Goal: Task Accomplishment & Management: Use online tool/utility

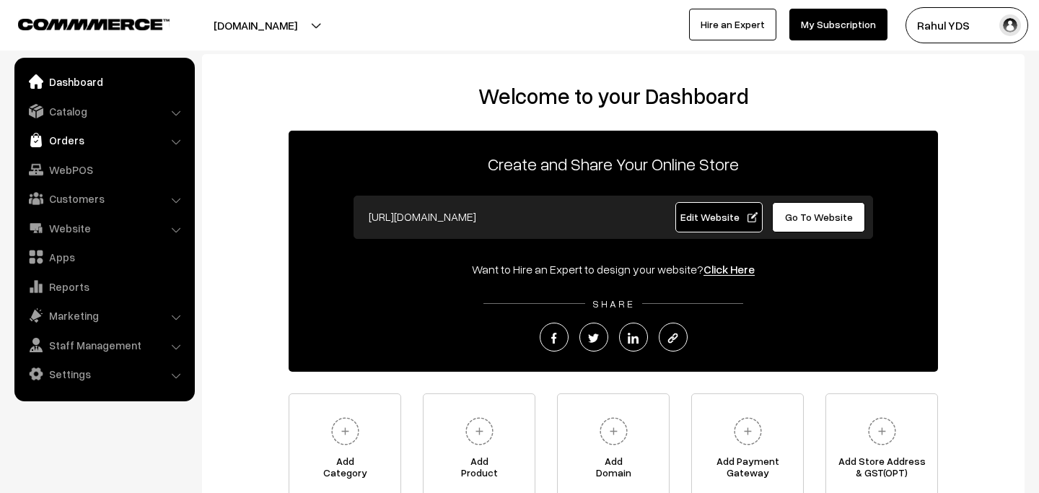
click at [93, 141] on link "Orders" at bounding box center [104, 140] width 172 height 26
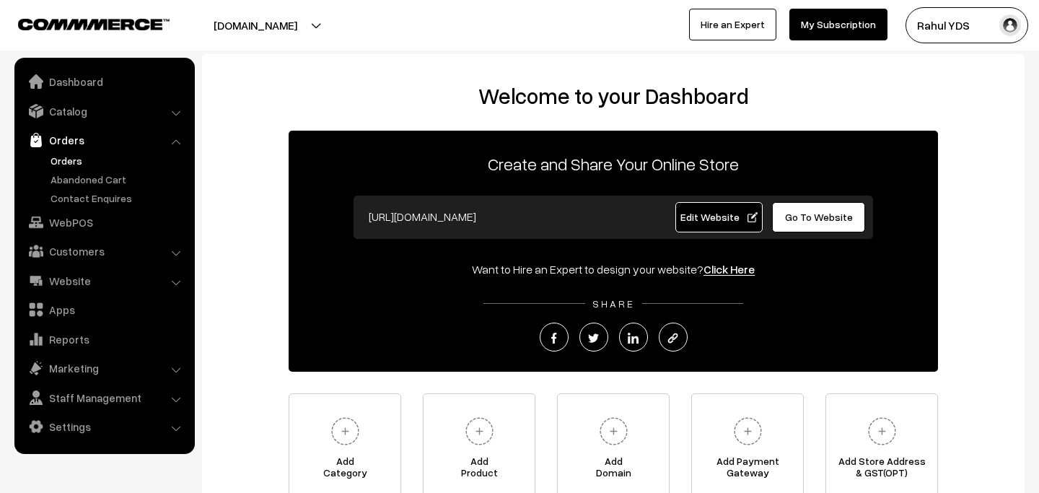
click at [62, 165] on link "Orders" at bounding box center [118, 160] width 143 height 15
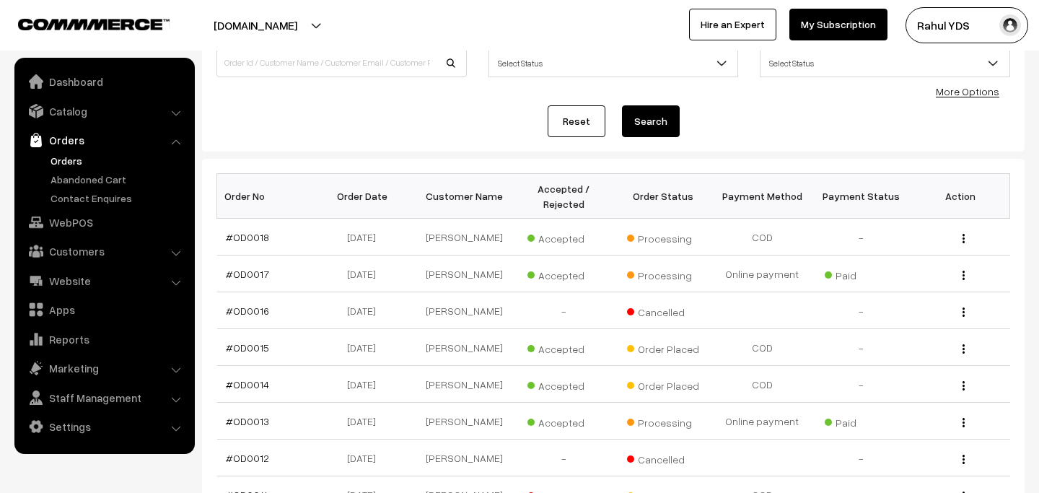
scroll to position [131, 0]
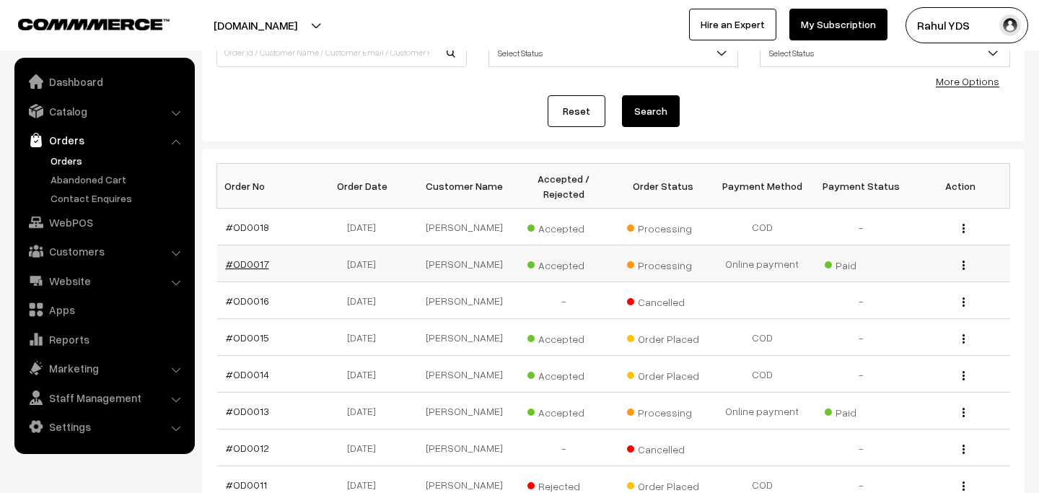
click at [255, 261] on link "#OD0017" at bounding box center [247, 264] width 43 height 12
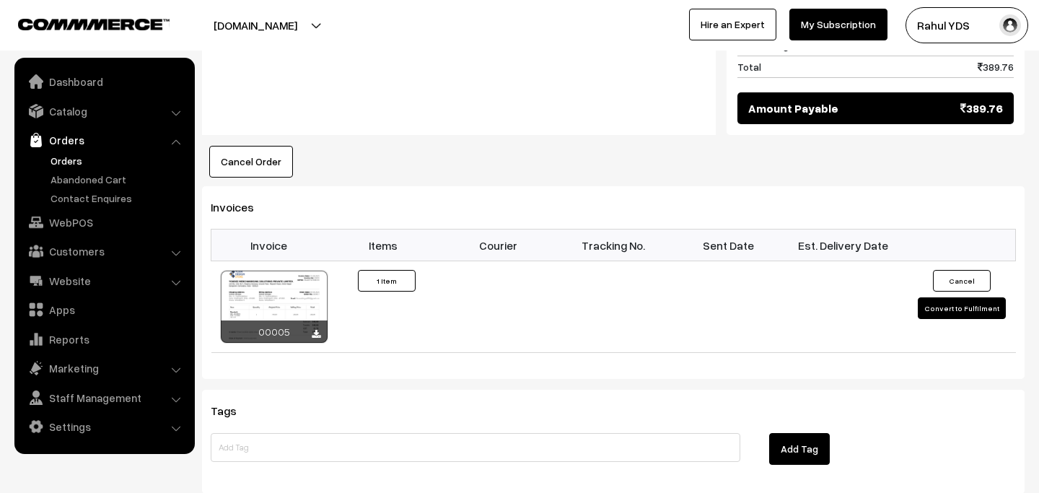
scroll to position [831, 0]
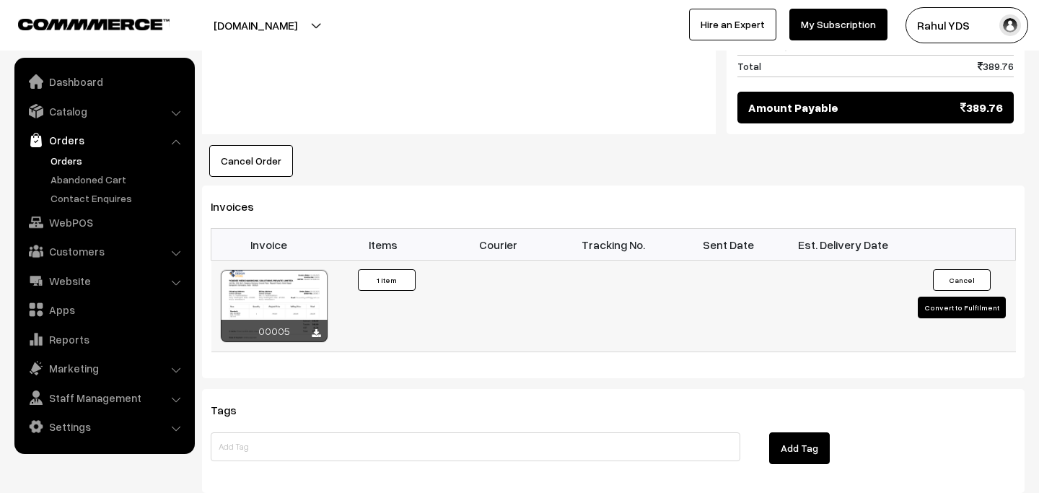
click at [941, 297] on button "Convert to Fulfilment" at bounding box center [962, 308] width 88 height 22
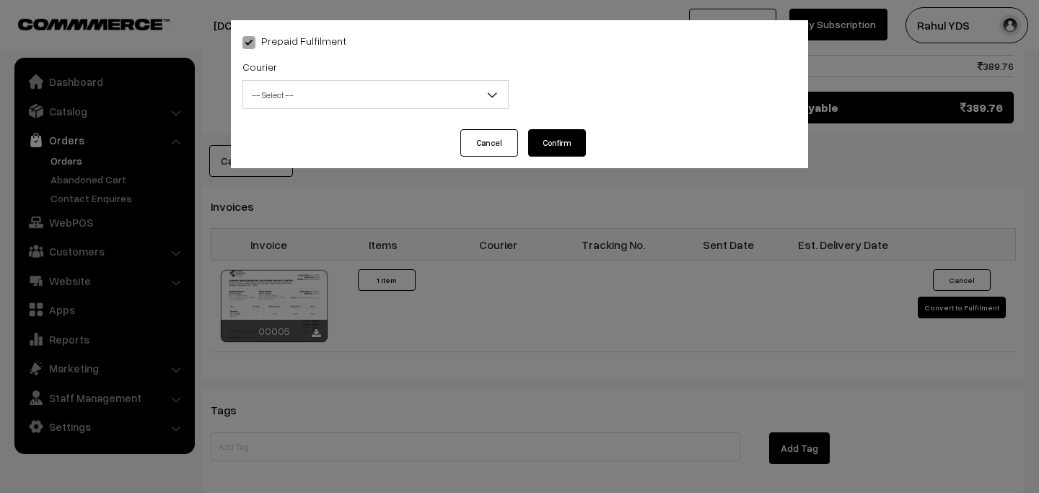
click at [395, 84] on span "-- Select --" at bounding box center [375, 94] width 265 height 25
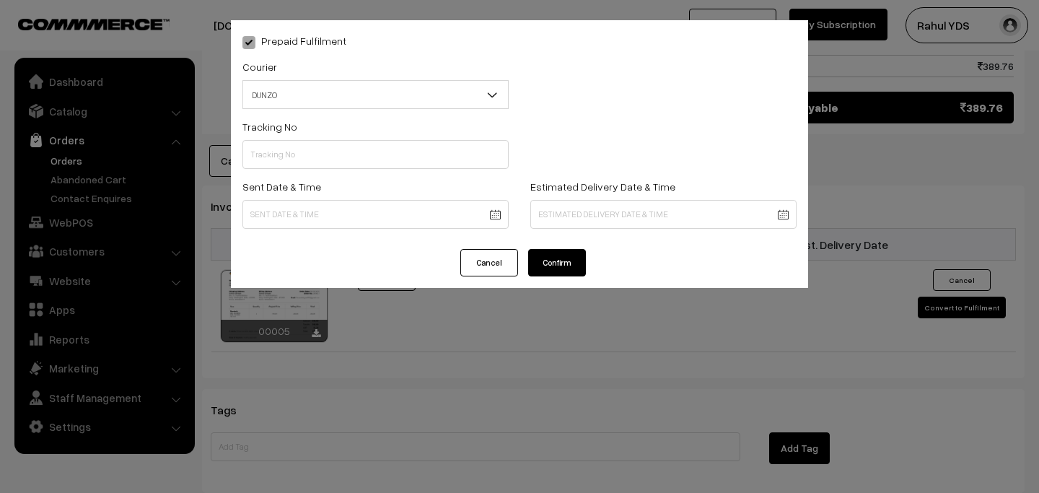
click at [552, 265] on button "Confirm" at bounding box center [557, 262] width 58 height 27
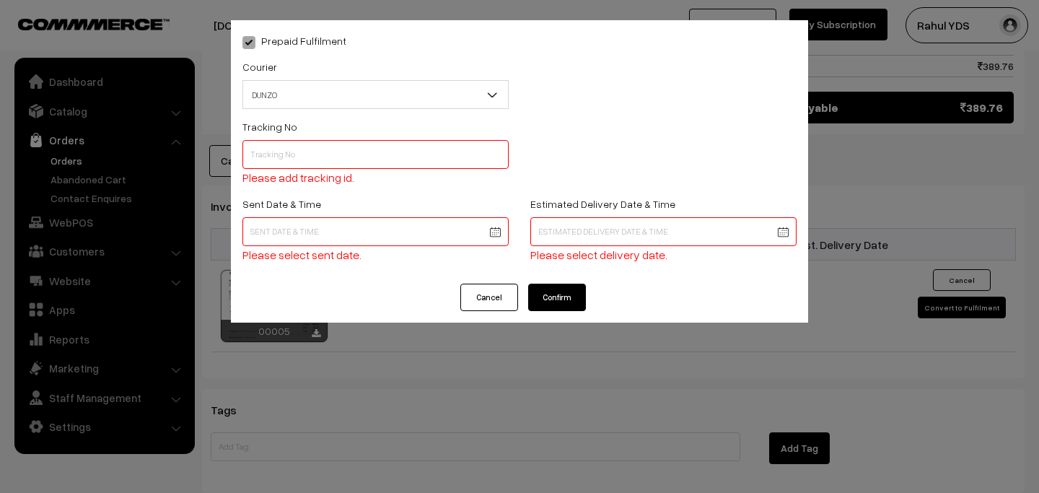
click at [367, 164] on input "text" at bounding box center [375, 154] width 266 height 29
click at [349, 102] on span "DUNZO" at bounding box center [375, 94] width 265 height 25
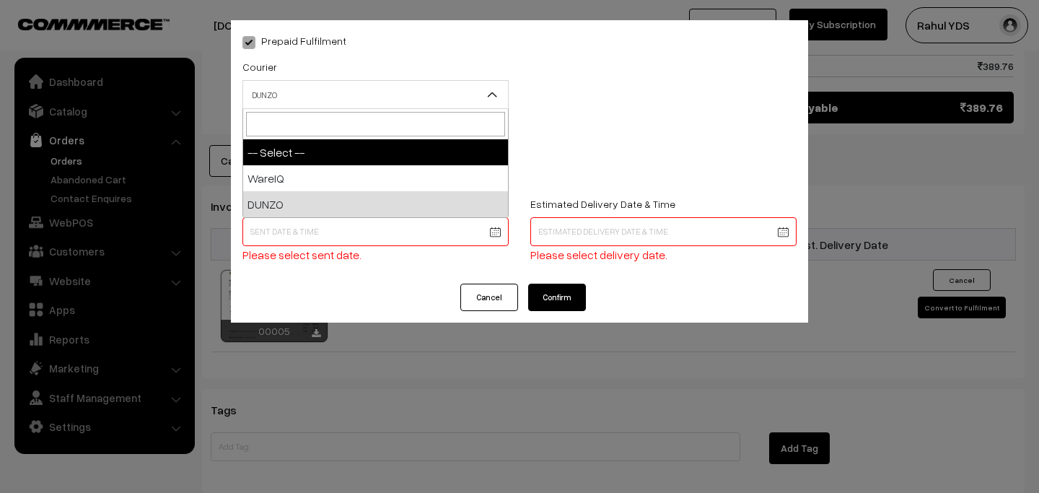
click at [531, 156] on div "Tracking No Please add tracking id." at bounding box center [520, 156] width 576 height 77
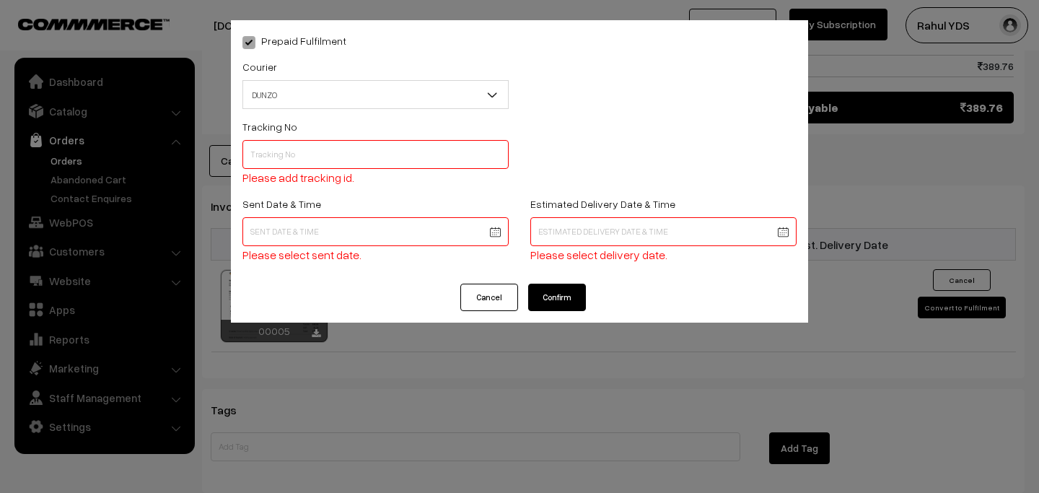
click at [495, 304] on button "Cancel" at bounding box center [489, 297] width 58 height 27
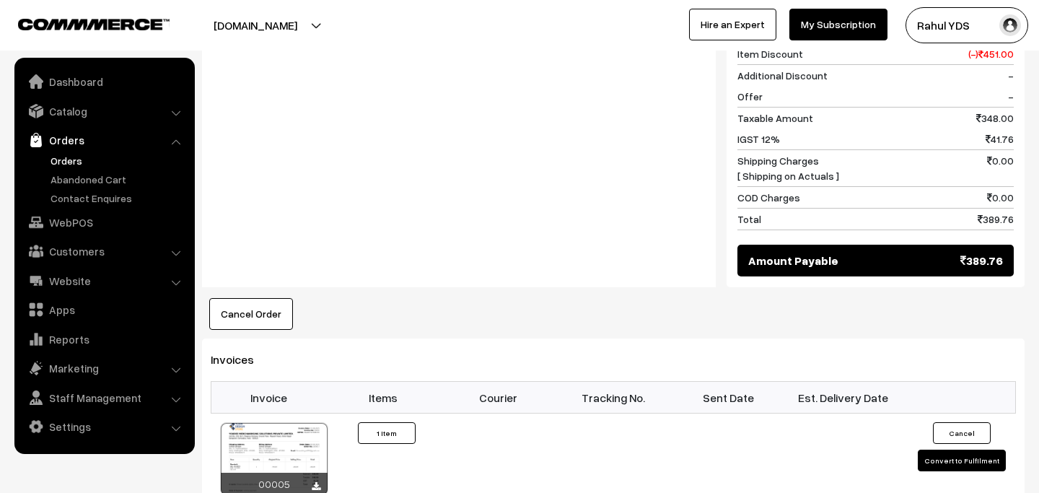
scroll to position [686, 0]
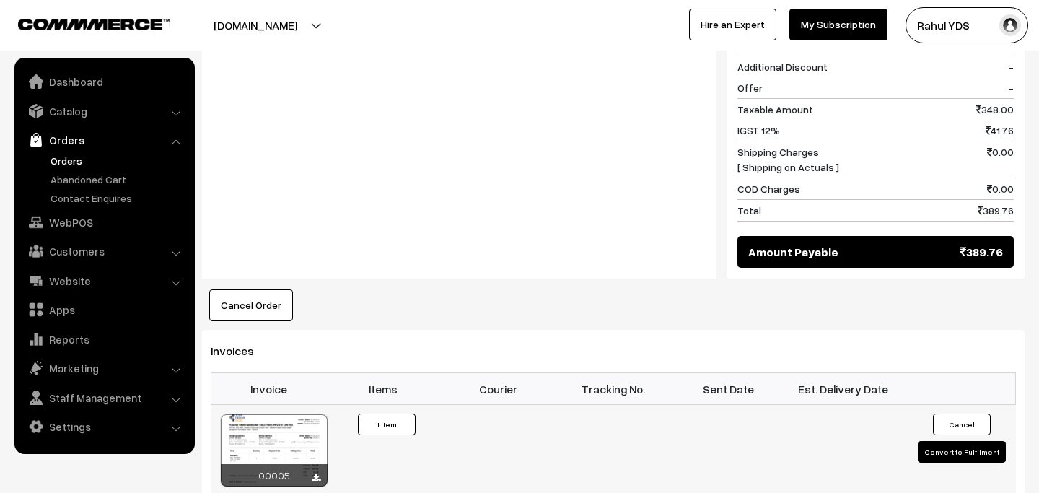
click at [943, 441] on button "Convert to Fulfilment" at bounding box center [962, 452] width 88 height 22
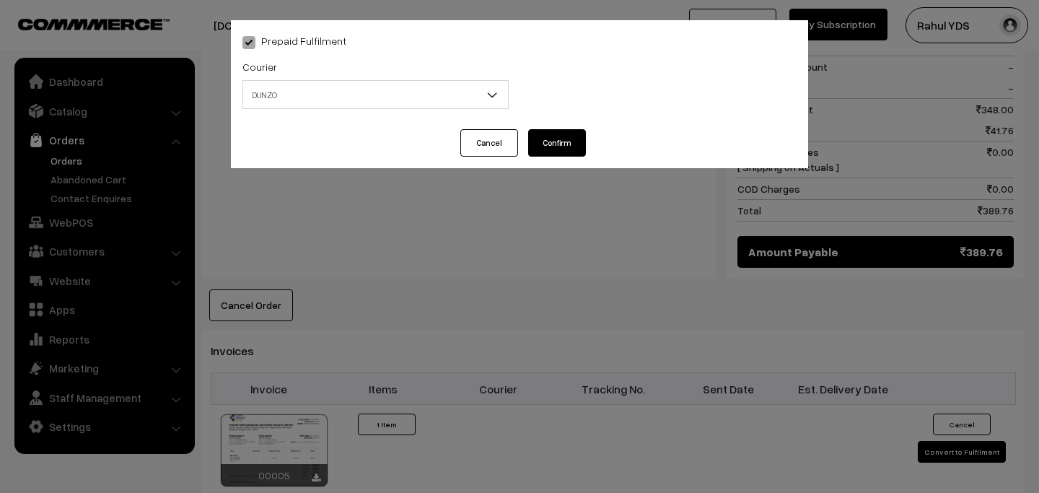
click at [369, 95] on span "DUNZO" at bounding box center [375, 94] width 265 height 25
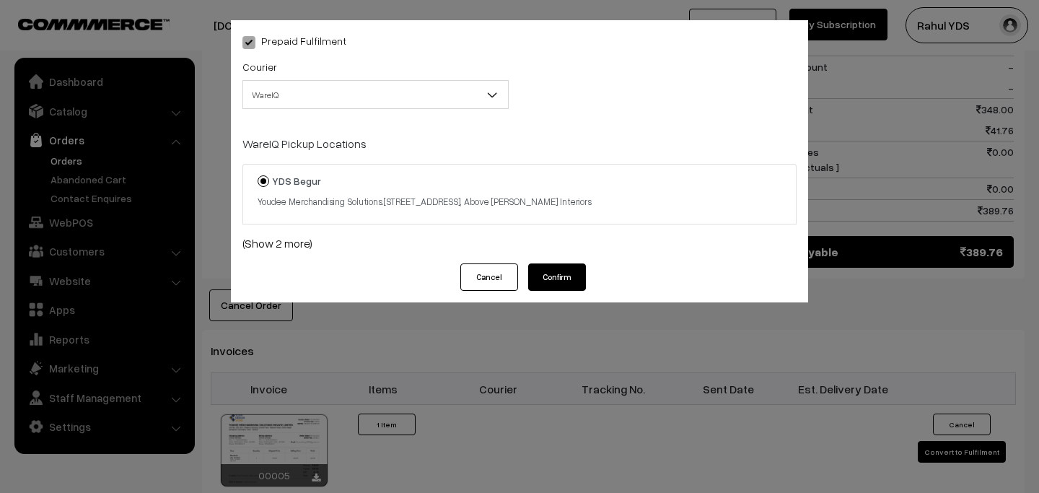
click at [362, 81] on span "WareIQ" at bounding box center [375, 94] width 266 height 29
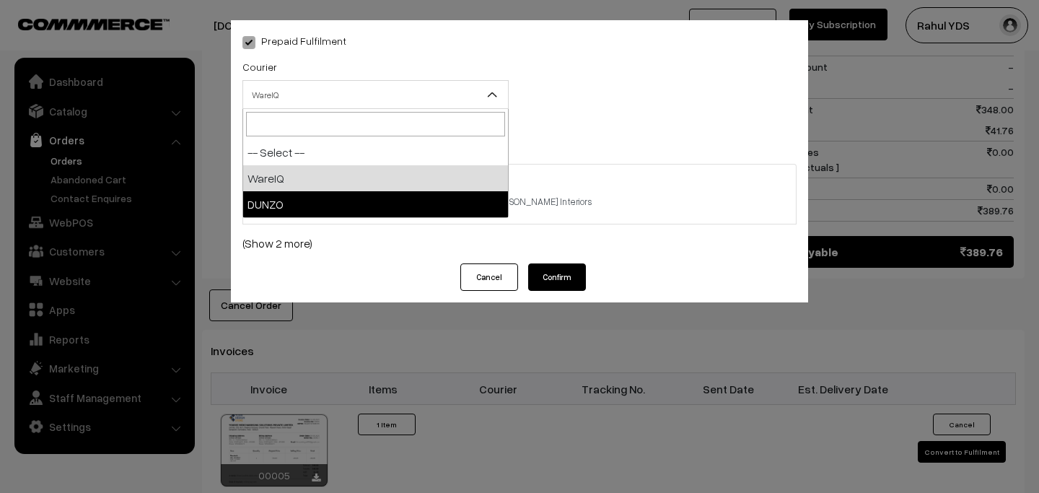
select select "2"
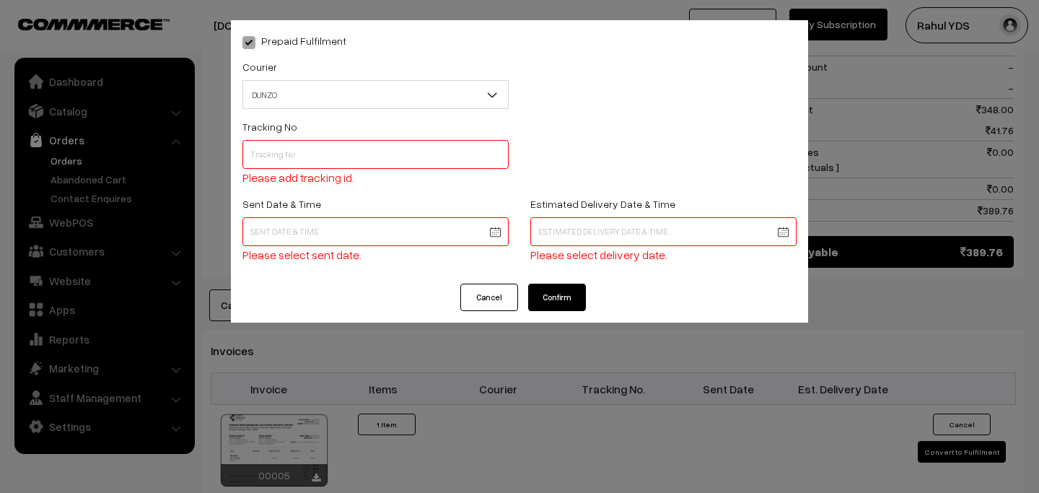
click at [301, 170] on span "Please add tracking id." at bounding box center [298, 177] width 112 height 14
click at [279, 159] on input "text" at bounding box center [375, 154] width 266 height 29
click at [481, 286] on button "Cancel" at bounding box center [489, 297] width 58 height 27
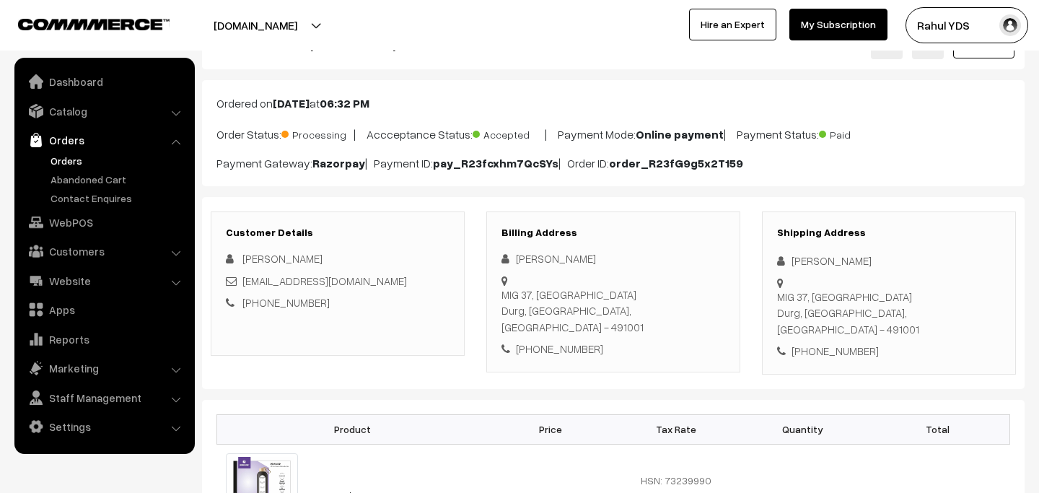
scroll to position [0, 0]
